Goal: Task Accomplishment & Management: Complete application form

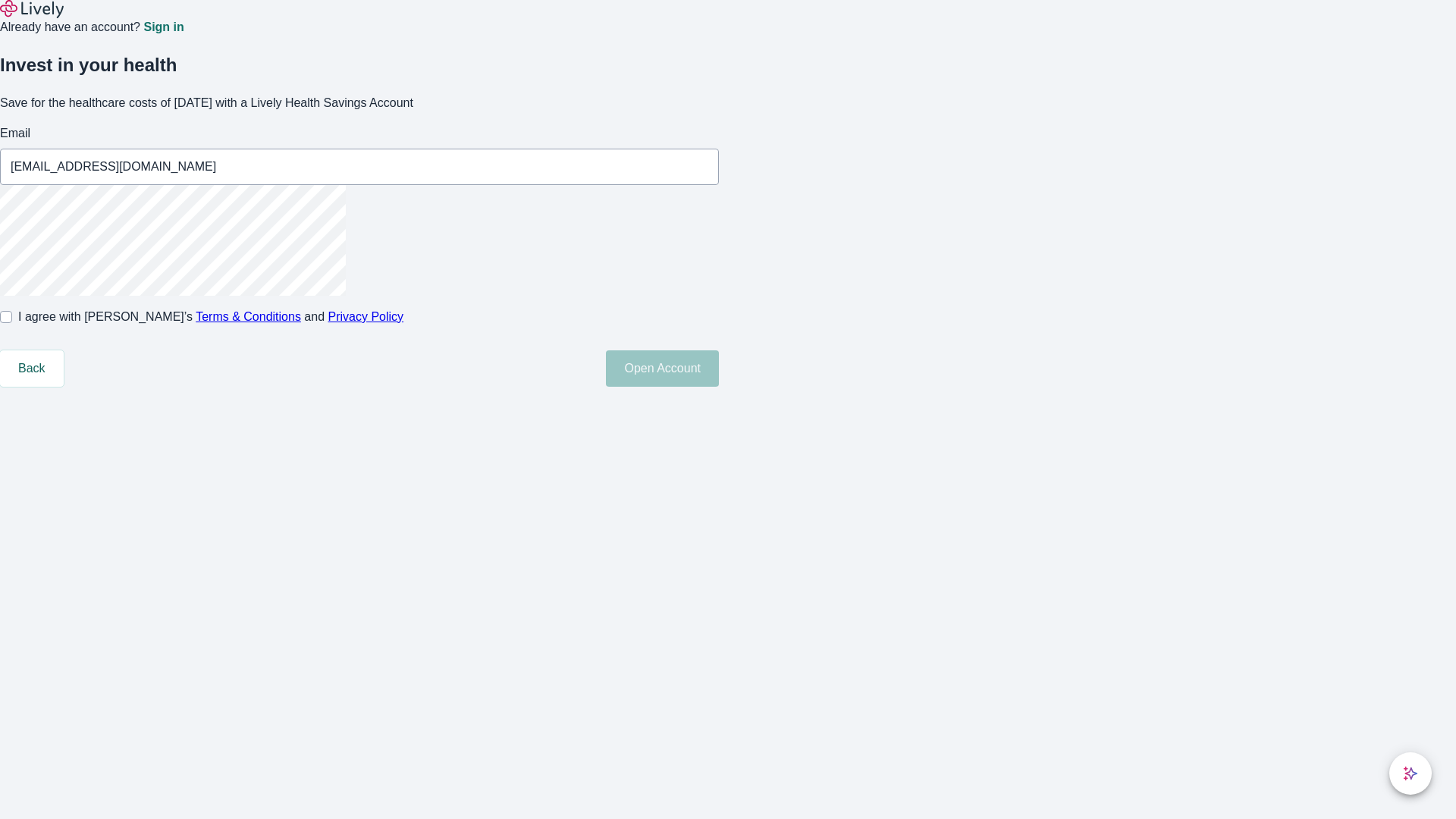
click at [12, 323] on input "I agree with Lively’s Terms & Conditions and Privacy Policy" at bounding box center [5, 316] width 12 height 12
checkbox input "true"
click at [719, 387] on button "Open Account" at bounding box center [662, 368] width 113 height 36
